Goal: Find specific page/section: Find specific page/section

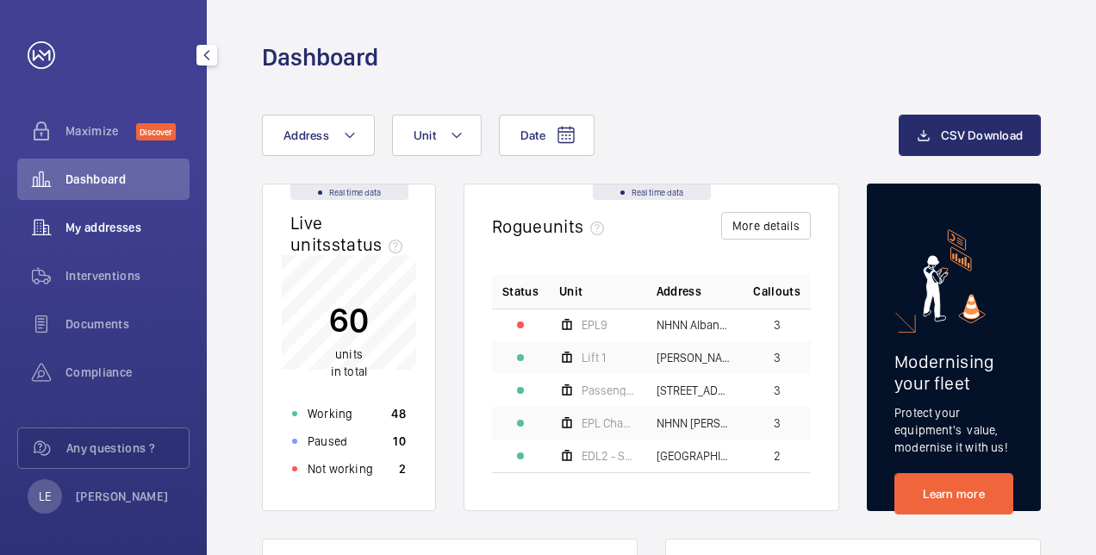
click at [112, 236] on div "My addresses" at bounding box center [103, 227] width 172 height 41
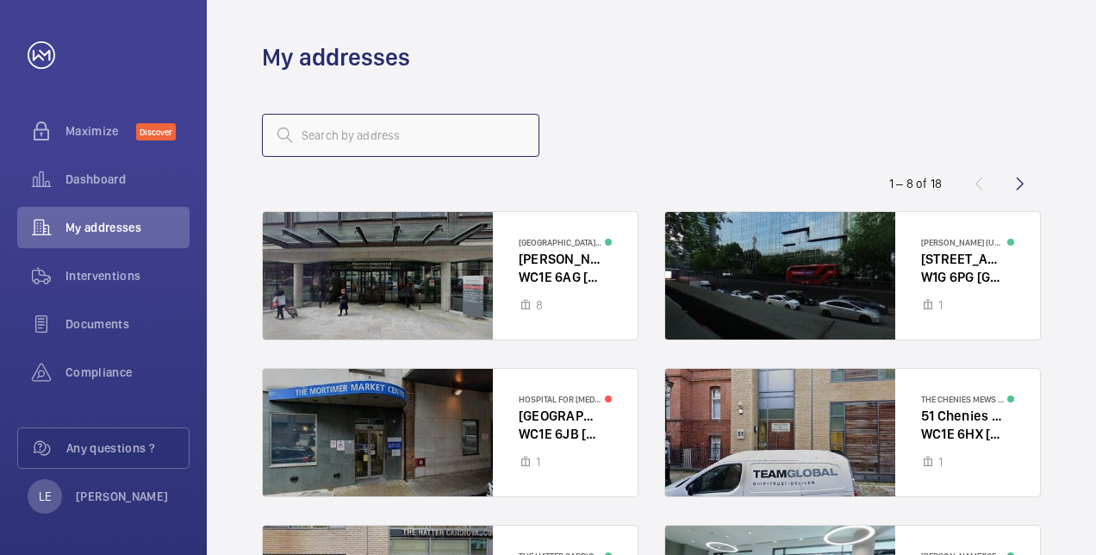
click at [352, 137] on input "text" at bounding box center [400, 135] width 277 height 43
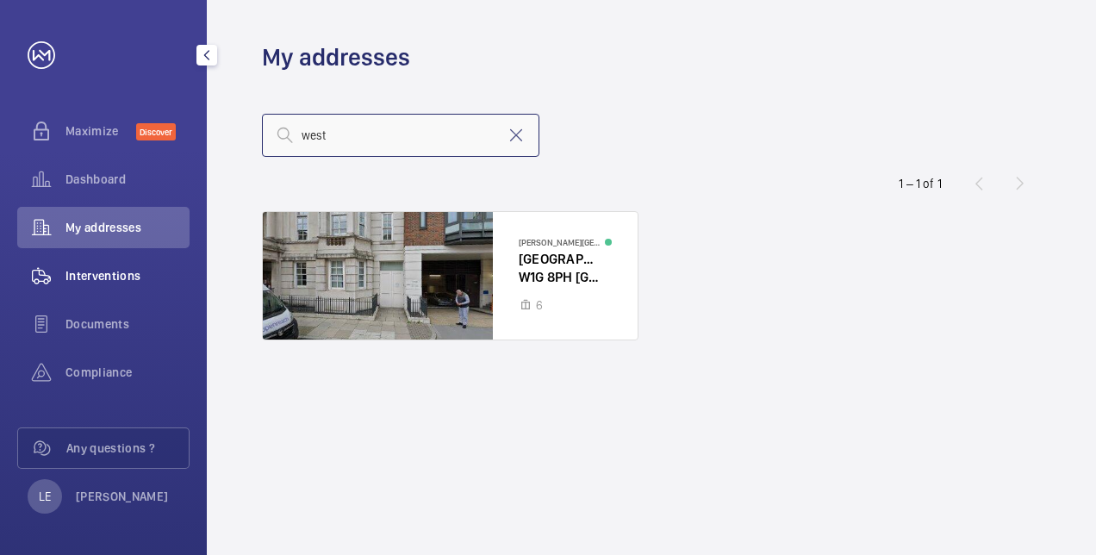
type input "west"
click at [83, 265] on div "Interventions" at bounding box center [103, 275] width 172 height 41
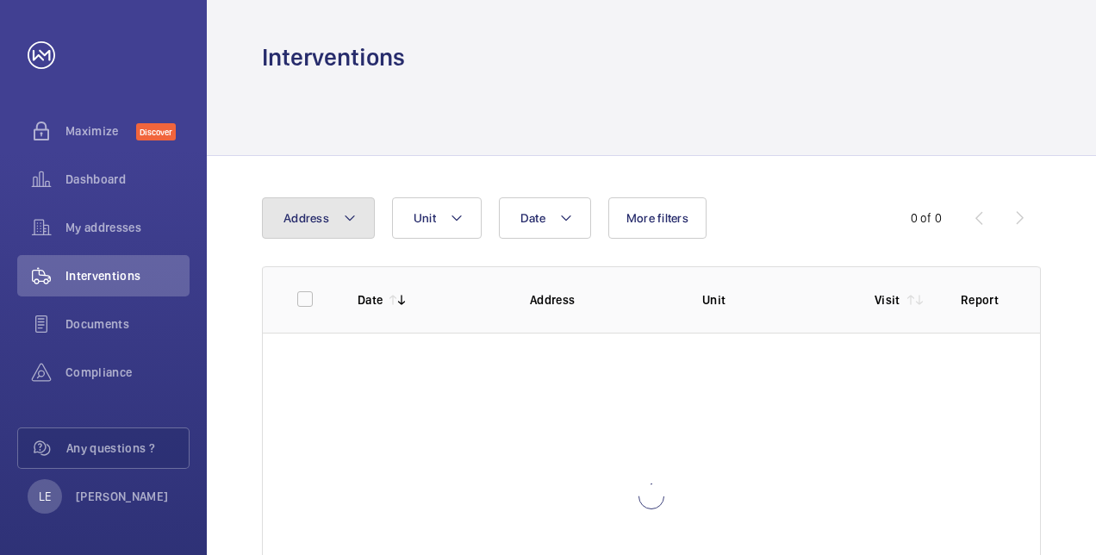
click at [301, 227] on button "Address" at bounding box center [318, 217] width 113 height 41
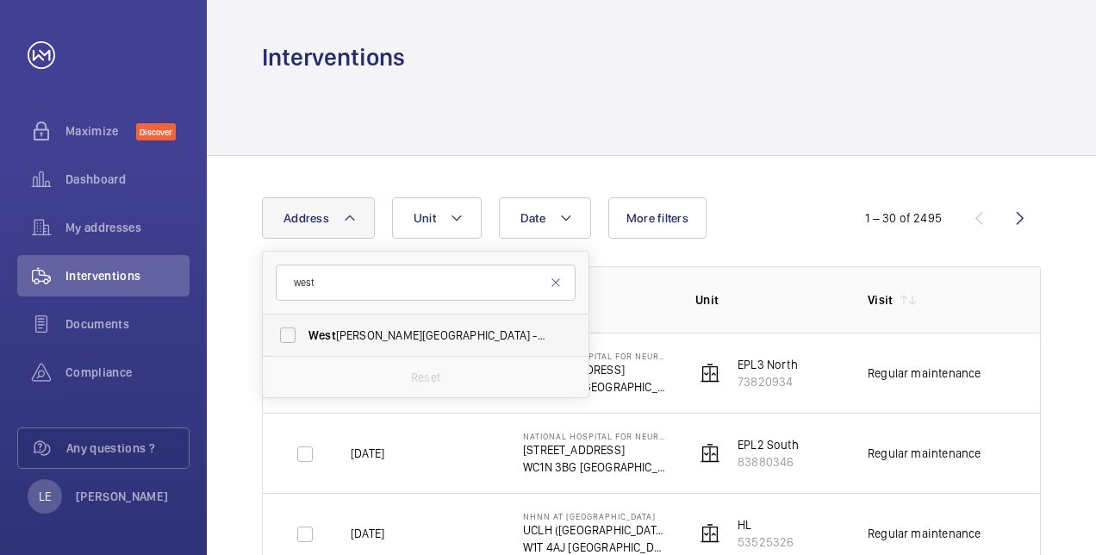
type input "west"
click at [364, 329] on span "[GEOGRAPHIC_DATA][PERSON_NAME] - [GEOGRAPHIC_DATA], [STREET_ADDRESS][PERSON_NAM…" at bounding box center [426, 335] width 237 height 17
click at [305, 329] on input "[GEOGRAPHIC_DATA][PERSON_NAME] - [GEOGRAPHIC_DATA], [STREET_ADDRESS][PERSON_NAM…" at bounding box center [288, 335] width 34 height 34
checkbox input "true"
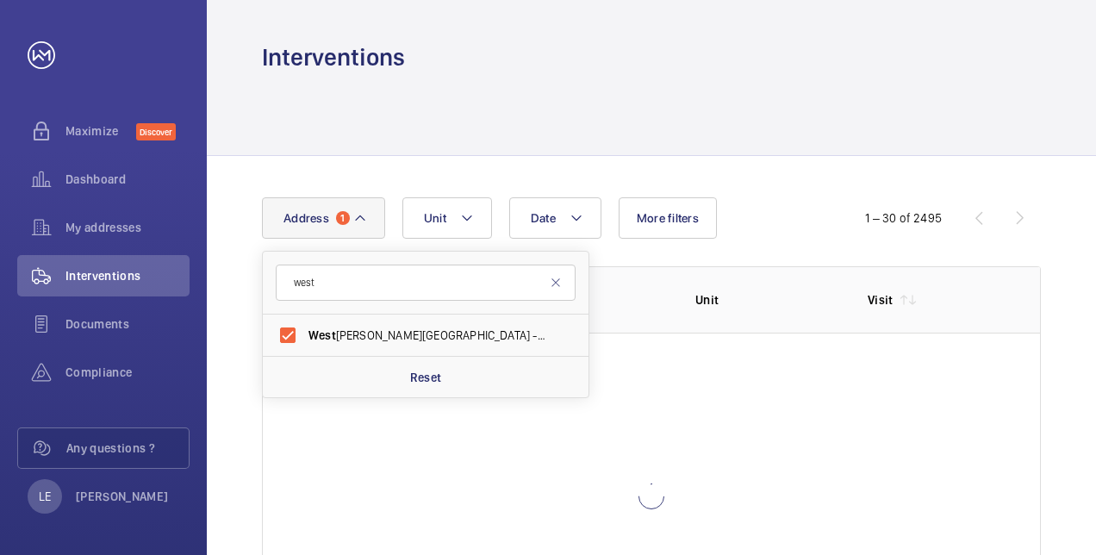
click at [782, 202] on div "Date Address [STREET_ADDRESS][GEOGRAPHIC_DATA][PERSON_NAME][STREET_ADDRESS][PER…" at bounding box center [548, 217] width 572 height 41
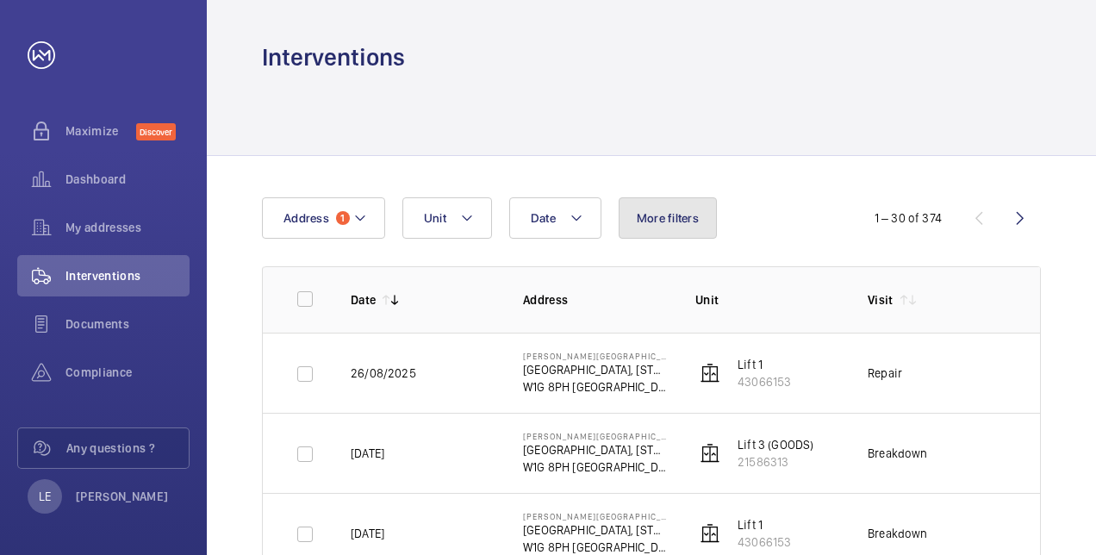
click at [662, 231] on button "More filters" at bounding box center [668, 217] width 98 height 41
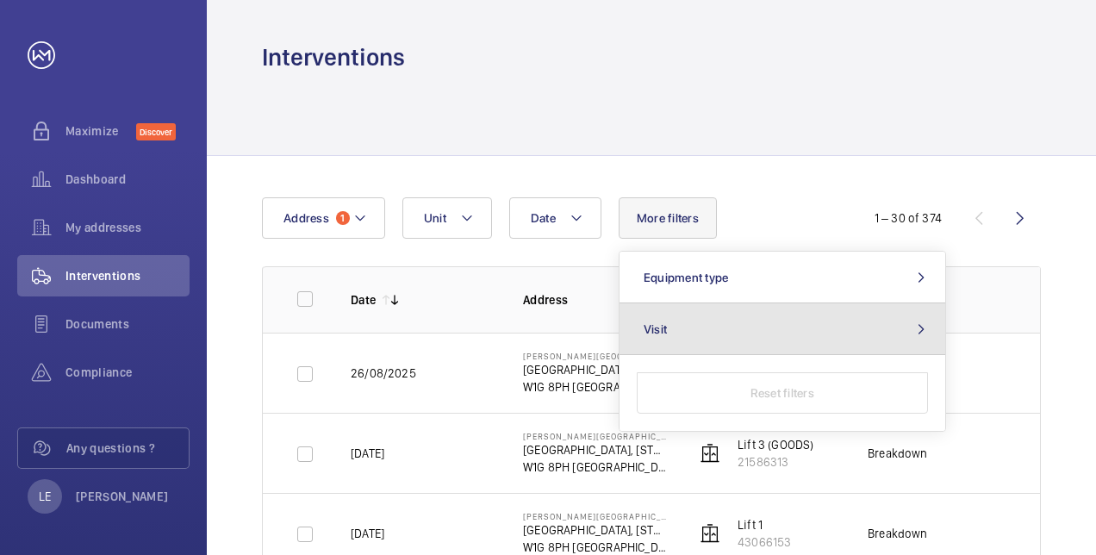
click at [742, 332] on button "Visit" at bounding box center [782, 329] width 326 height 52
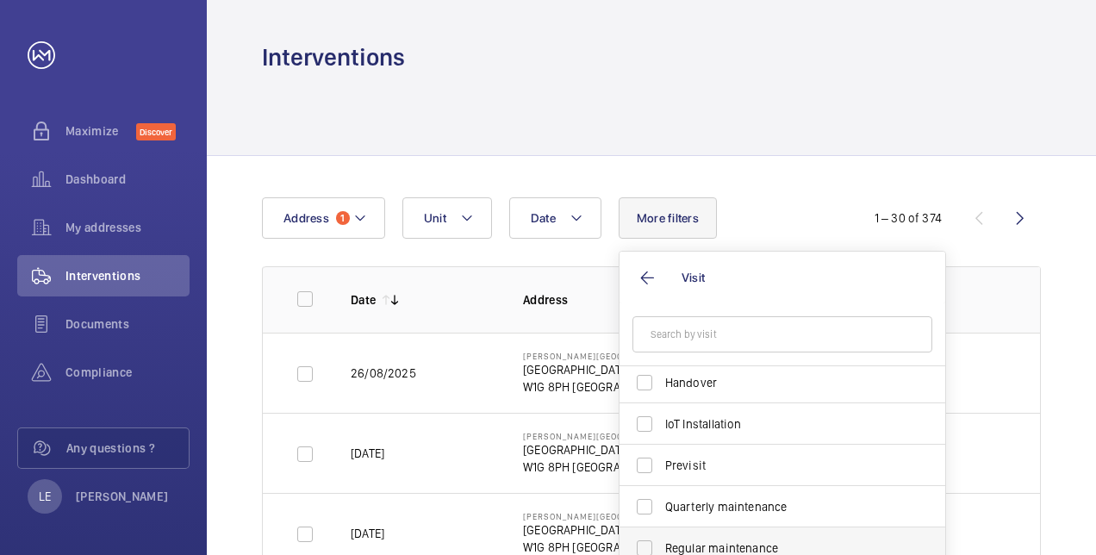
scroll to position [271, 0]
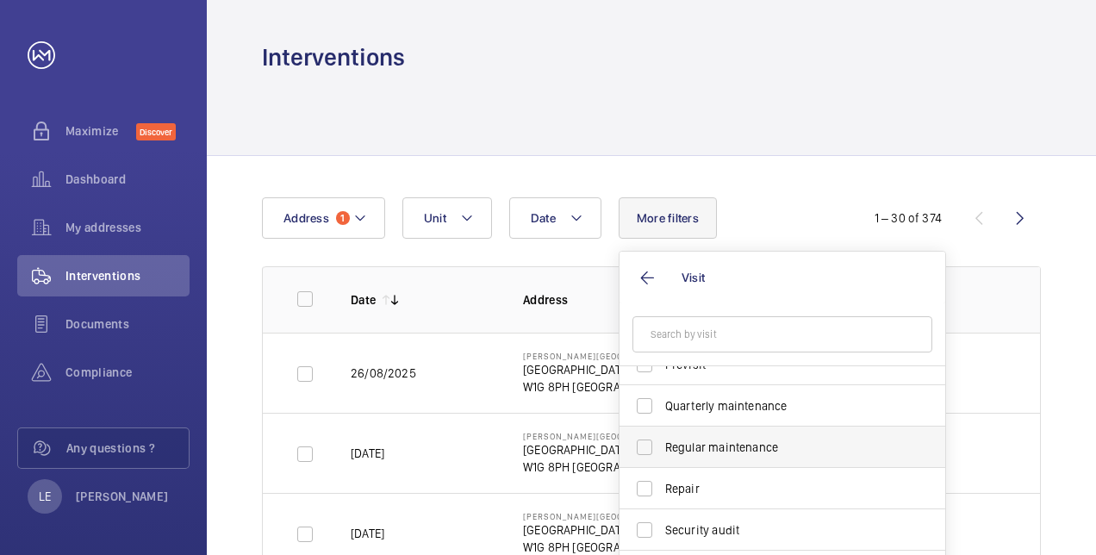
click at [715, 439] on span "Regular maintenance" at bounding box center [783, 447] width 237 height 17
click at [662, 438] on input "Regular maintenance" at bounding box center [644, 447] width 34 height 34
checkbox input "true"
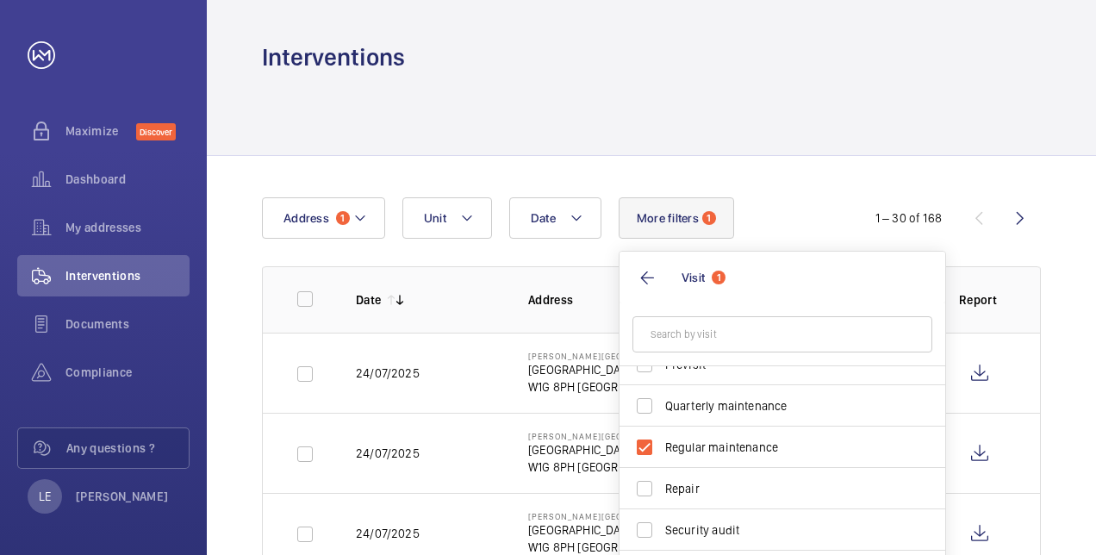
click at [786, 234] on div "Date Address 1 Unit More filters 1 Visit 1 Annual maintenance Breakdown Client …" at bounding box center [548, 217] width 572 height 41
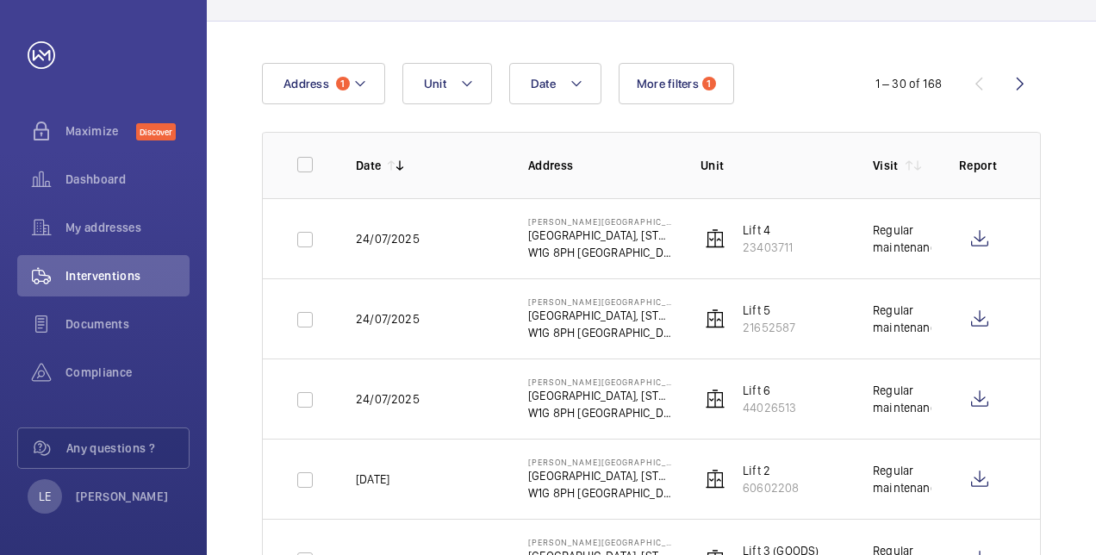
scroll to position [172, 0]
